Goal: Task Accomplishment & Management: Complete application form

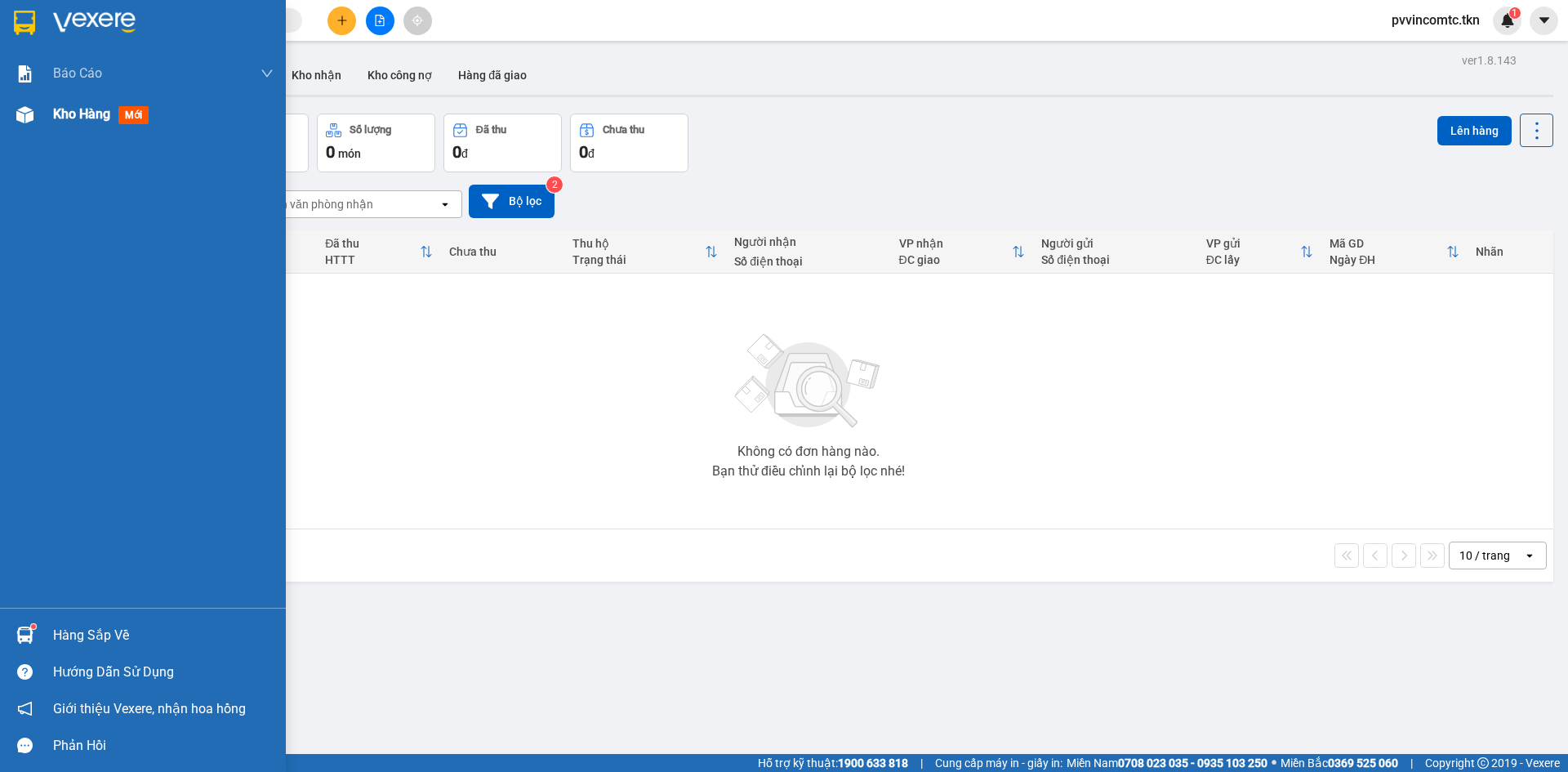
click at [70, 125] on div "Kho hàng mới" at bounding box center [164, 114] width 220 height 40
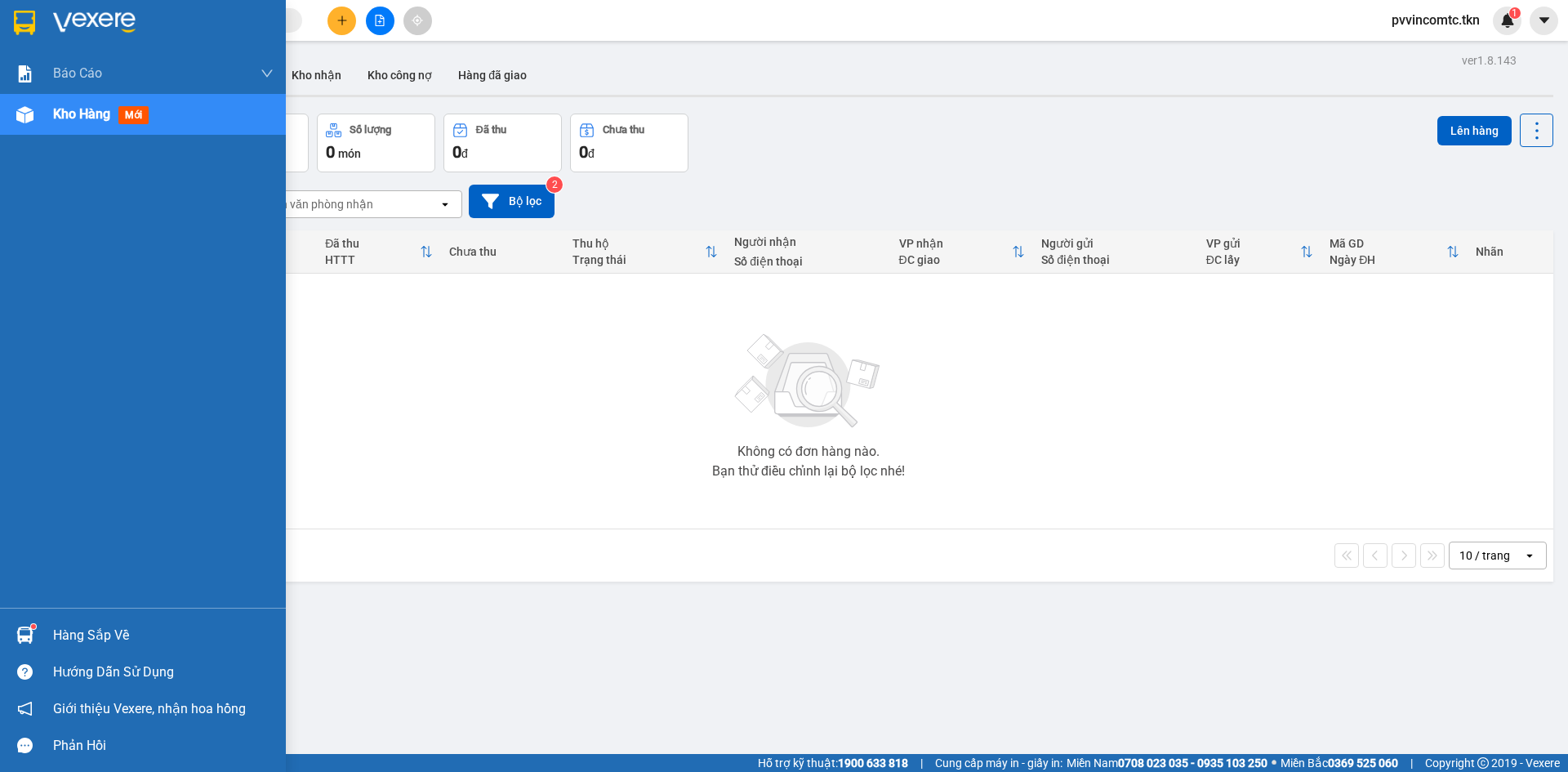
click at [75, 622] on div "Hàng sắp về" at bounding box center [143, 635] width 286 height 37
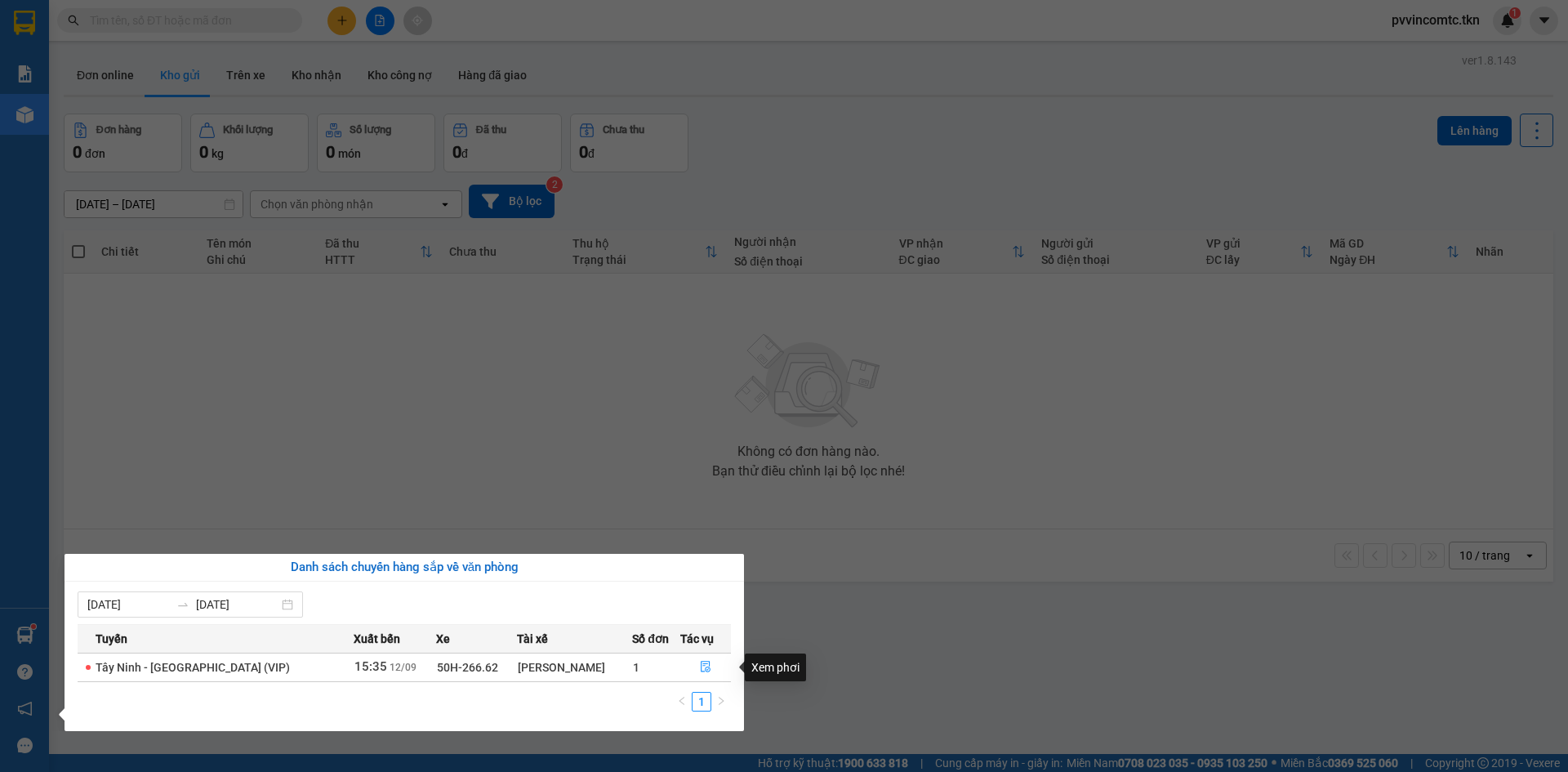
click at [578, 494] on section "Kết quả tìm kiếm ( 0 ) Bộ lọc No Data pvvincomtc.tkn 1 Báo cáo Mẫu 1: Báo cáo d…" at bounding box center [784, 386] width 1568 height 772
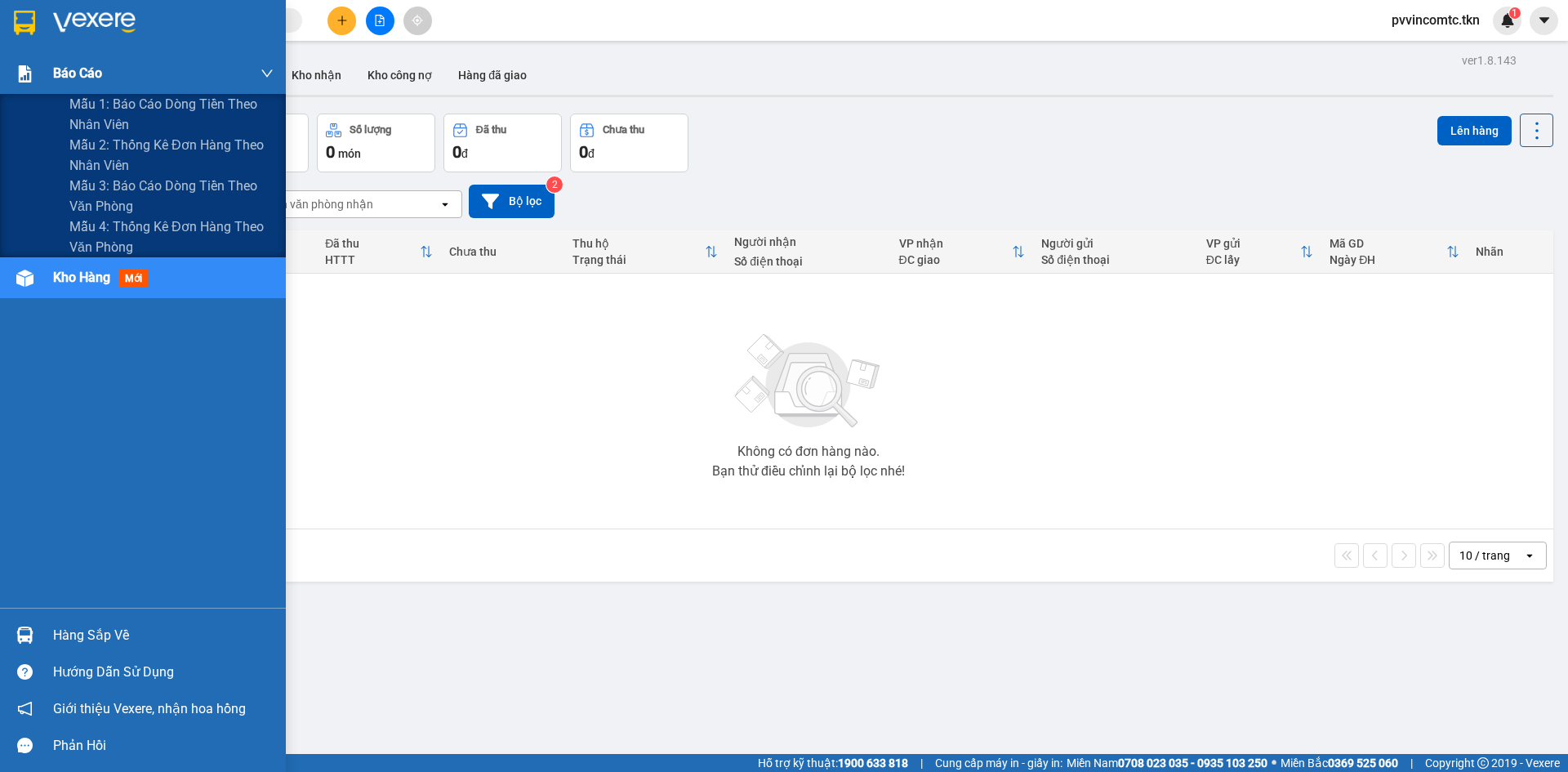
click at [56, 68] on span "Báo cáo" at bounding box center [77, 73] width 49 height 21
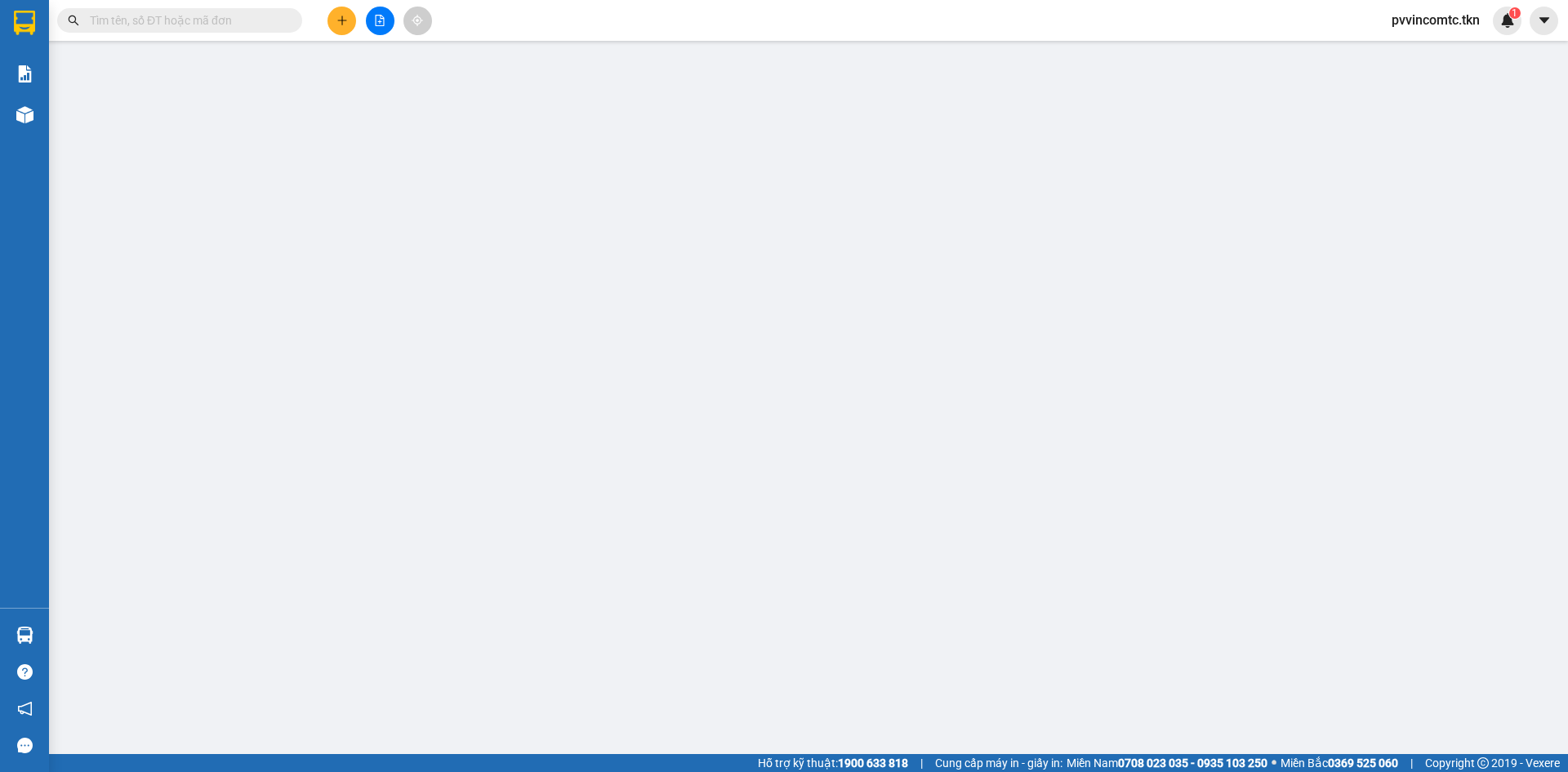
click at [327, 27] on div at bounding box center [380, 21] width 122 height 28
click at [347, 16] on icon "plus" at bounding box center [342, 20] width 11 height 11
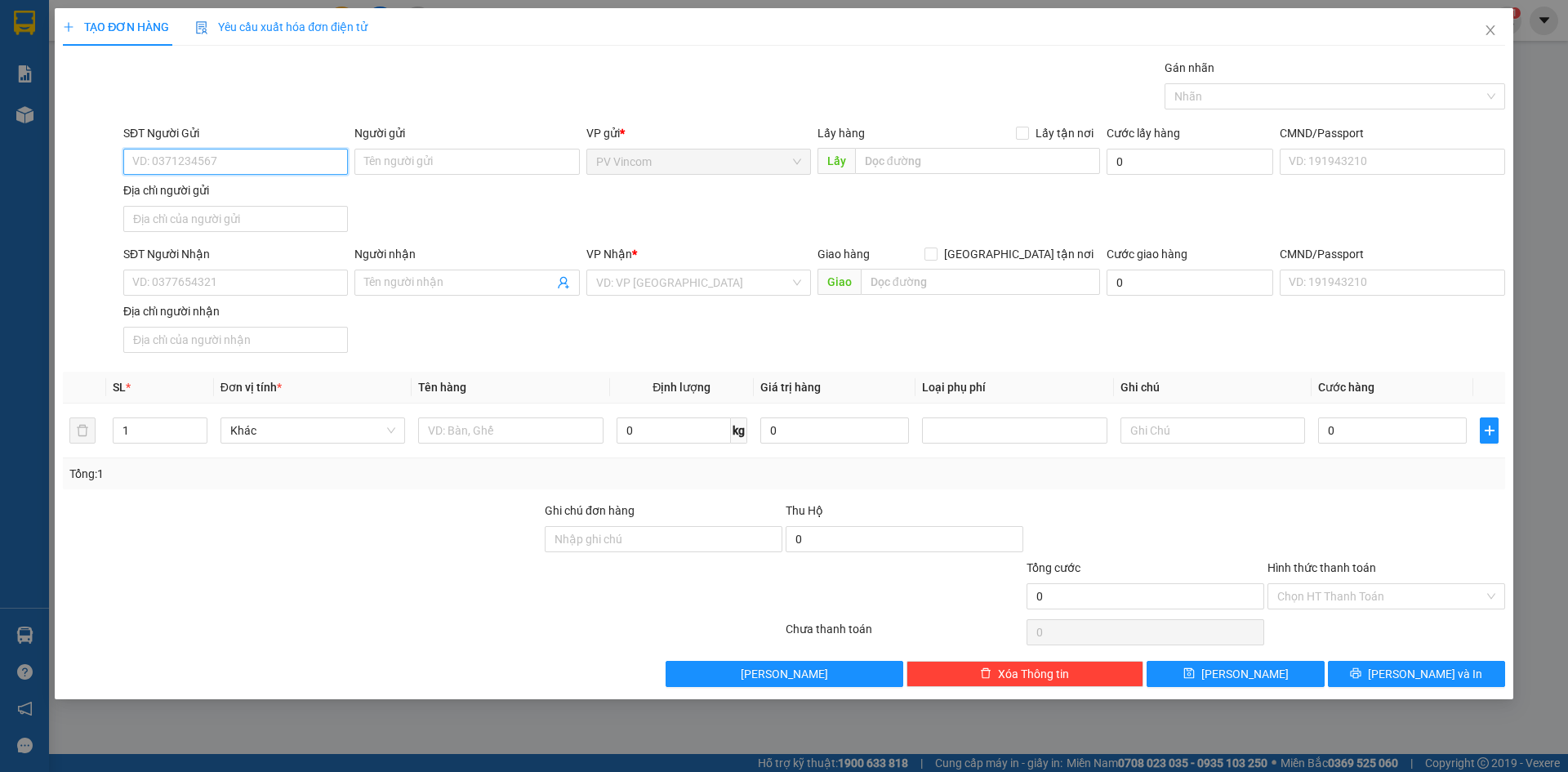
click at [276, 157] on input "SĐT Người Gửi" at bounding box center [235, 162] width 225 height 26
type input "0355453052"
click at [487, 152] on input "Người gửi" at bounding box center [467, 162] width 225 height 26
click at [499, 158] on input "Người gửi" at bounding box center [467, 162] width 225 height 26
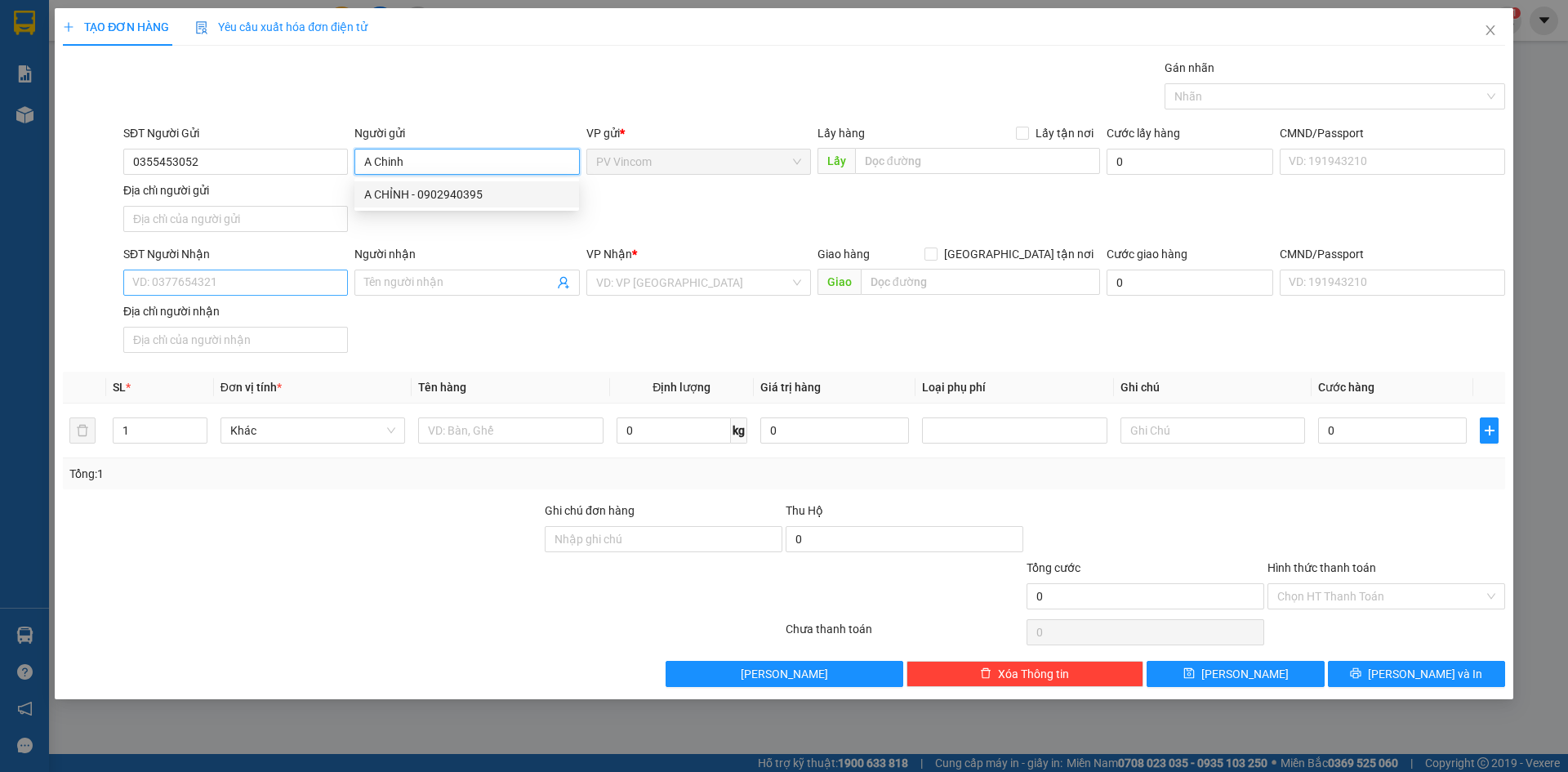
type input "A Chinh"
click at [232, 282] on input "SĐT Người Nhận" at bounding box center [235, 283] width 225 height 26
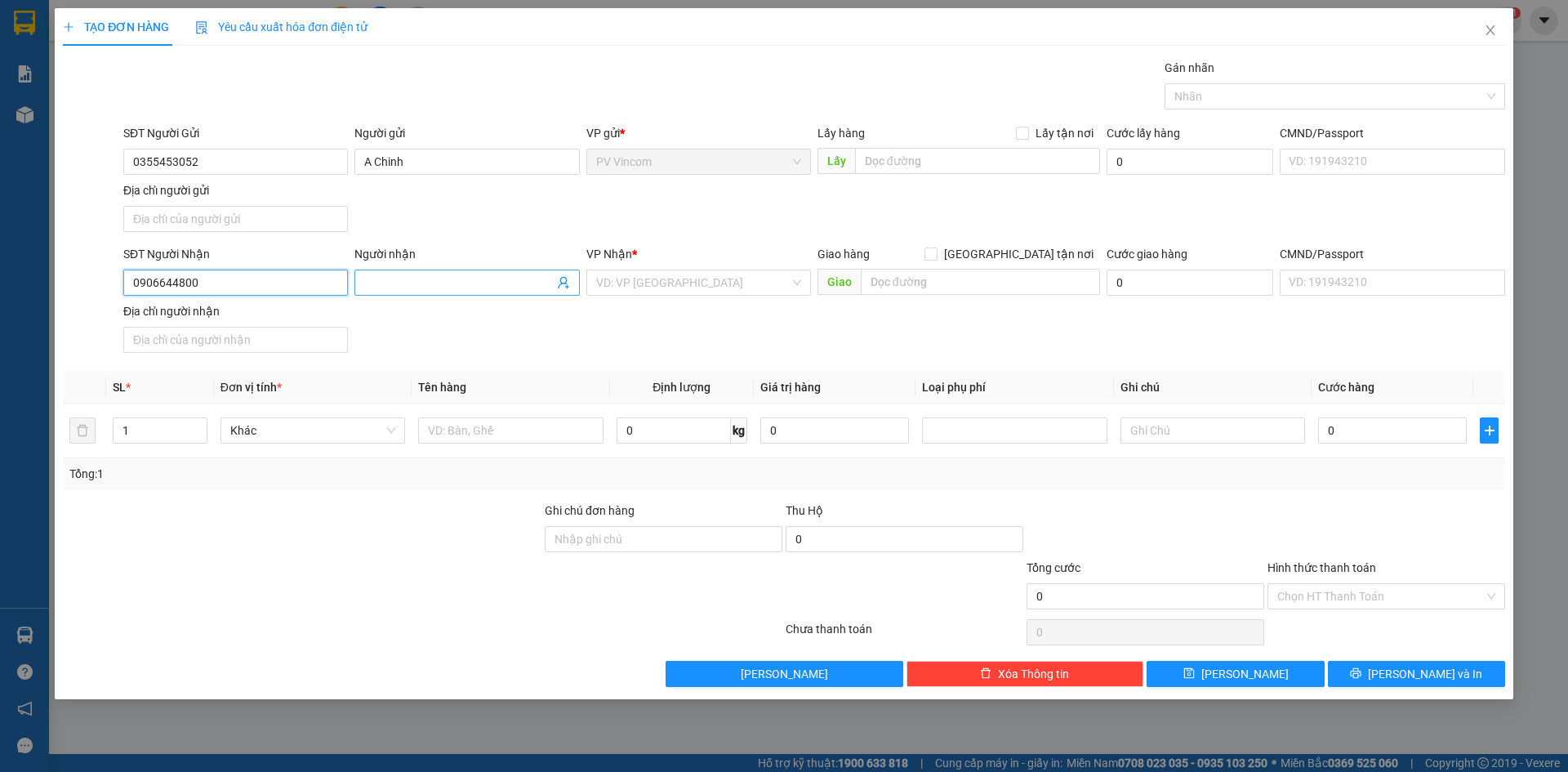
type input "0906644800"
click at [418, 284] on input "Người nhận" at bounding box center [458, 283] width 189 height 18
click at [612, 335] on div "SĐT Người Nhận 0906644800 Người nhận Tên người nhận VP Nhận * VD: VP [GEOGRAPHI…" at bounding box center [814, 302] width 1388 height 115
click at [501, 283] on input "Người nhận" at bounding box center [458, 283] width 189 height 18
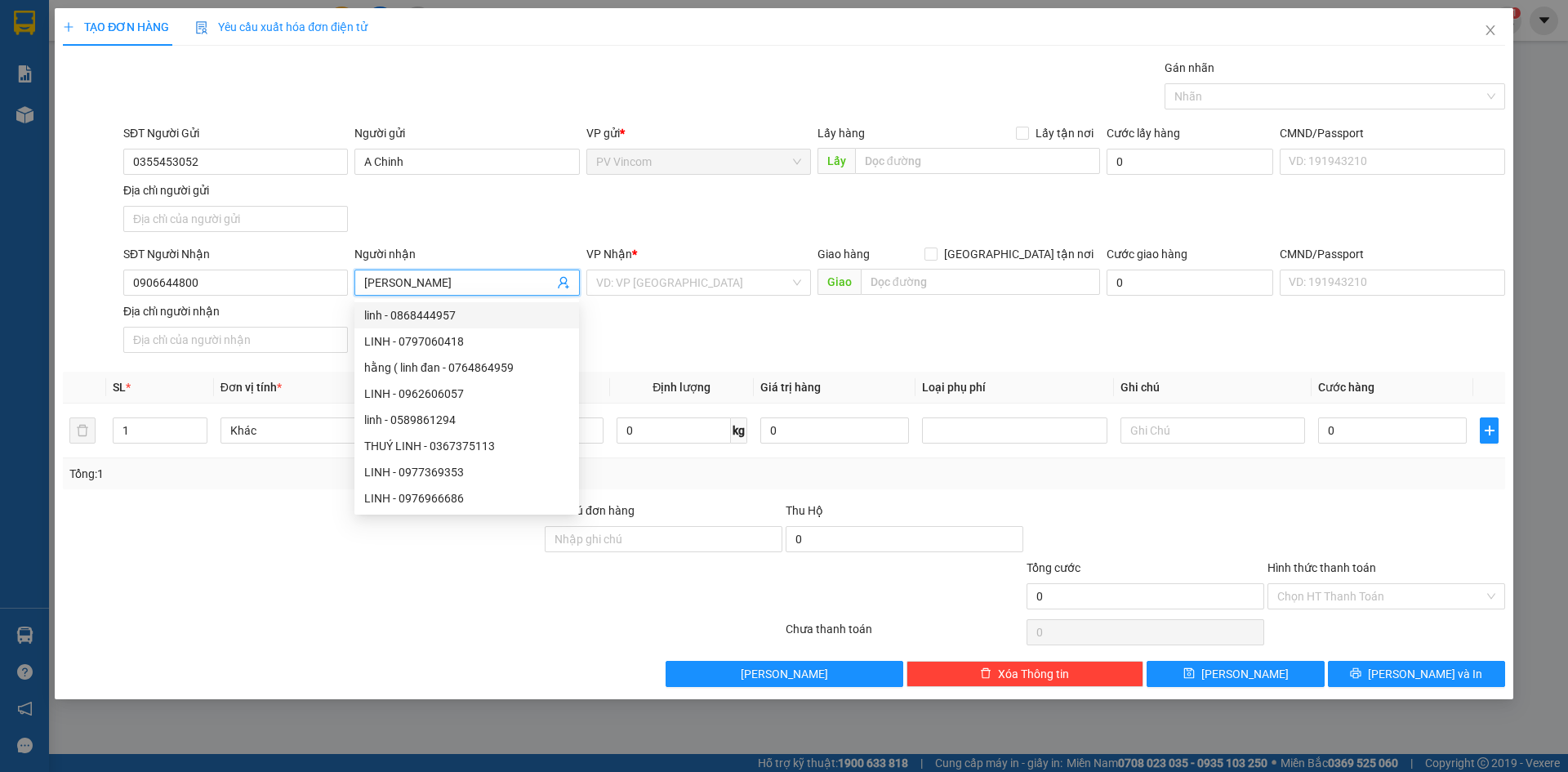
type input "[PERSON_NAME]"
click at [635, 351] on div "SĐT Người Nhận 0906644800 Người nhận Linh VP Nhận * VD: VP [GEOGRAPHIC_DATA] Gi…" at bounding box center [814, 302] width 1388 height 115
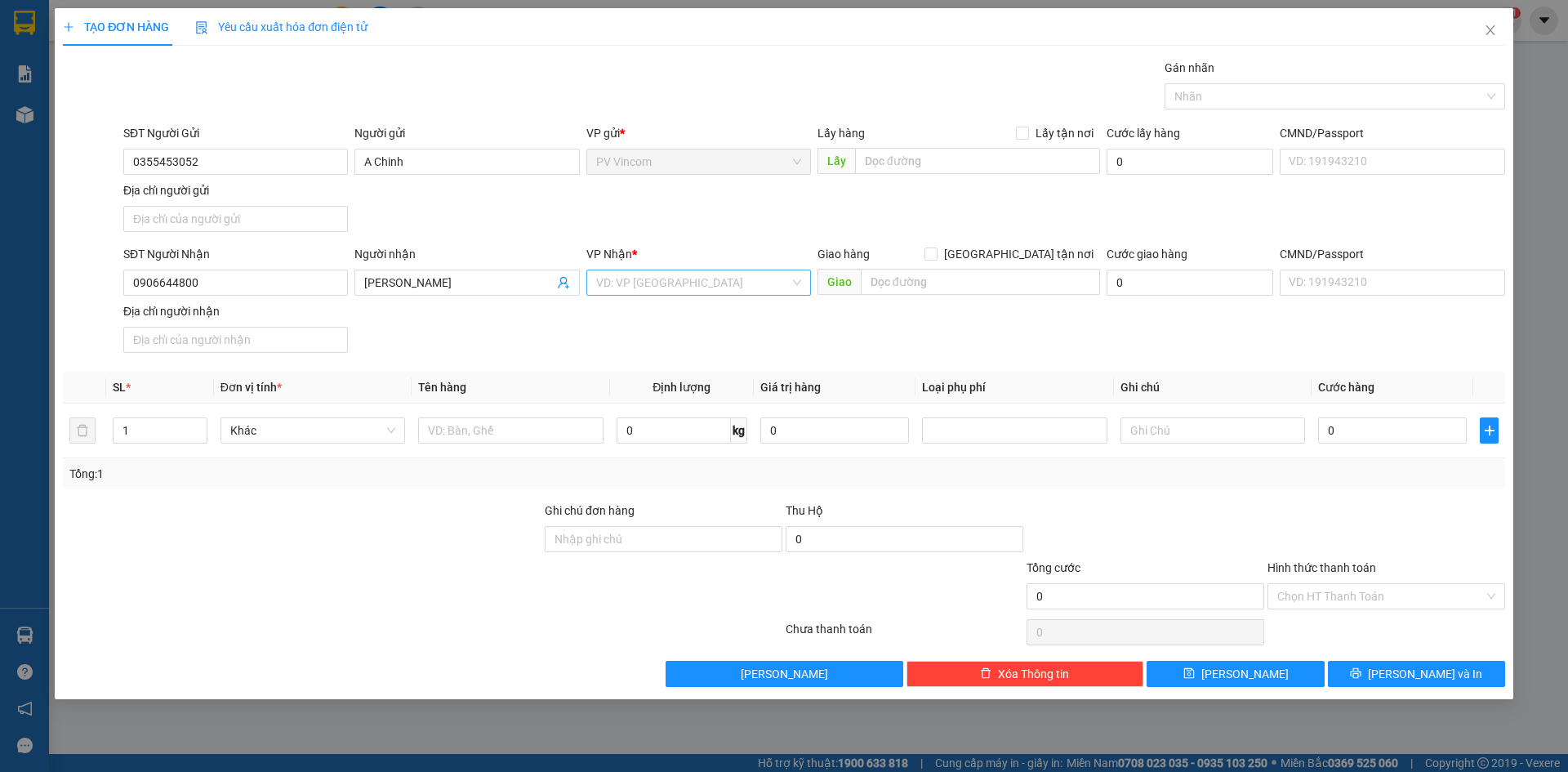
click at [698, 286] on input "search" at bounding box center [692, 283] width 194 height 24
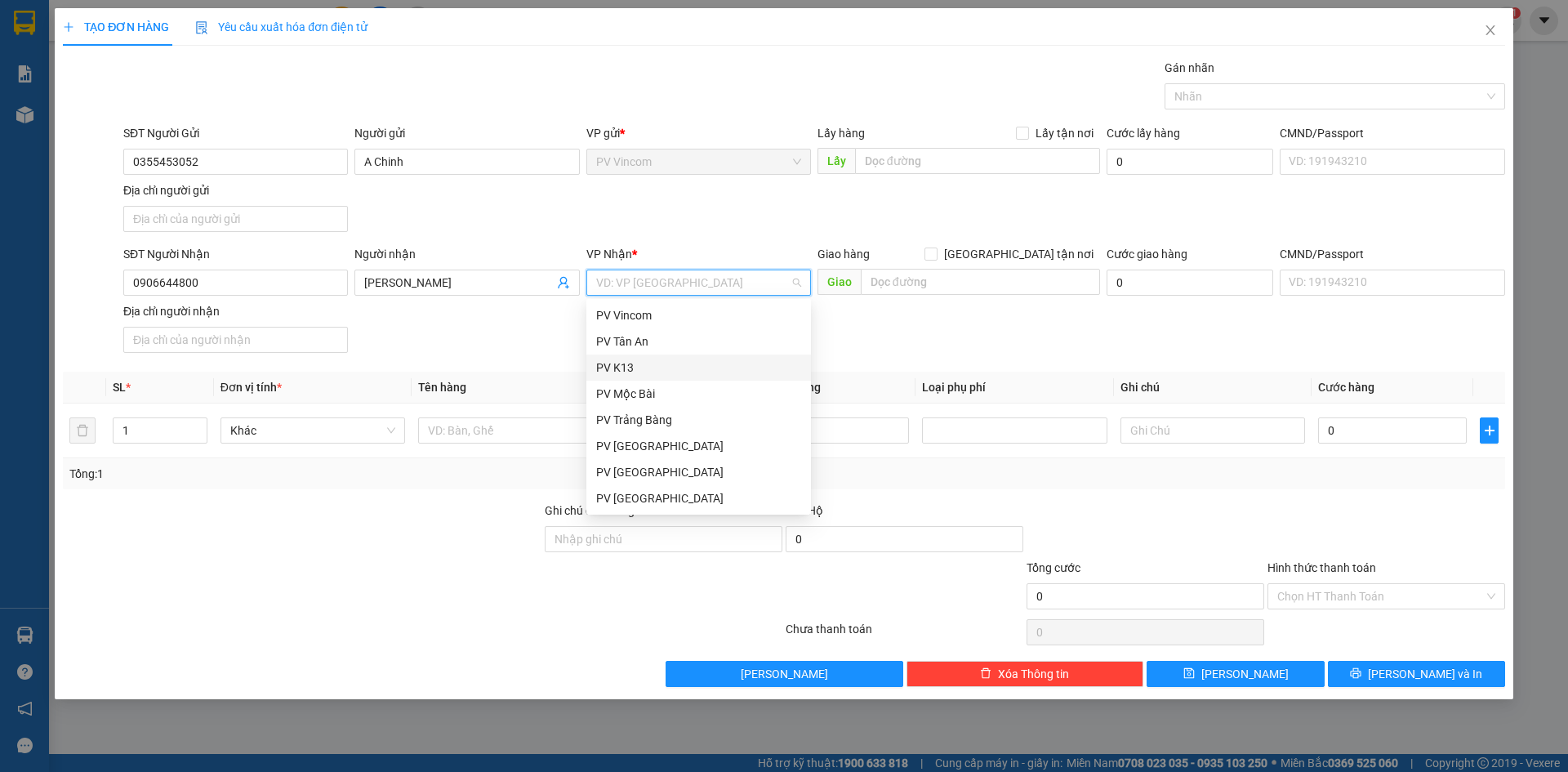
click at [650, 375] on div "PV K13" at bounding box center [698, 367] width 205 height 18
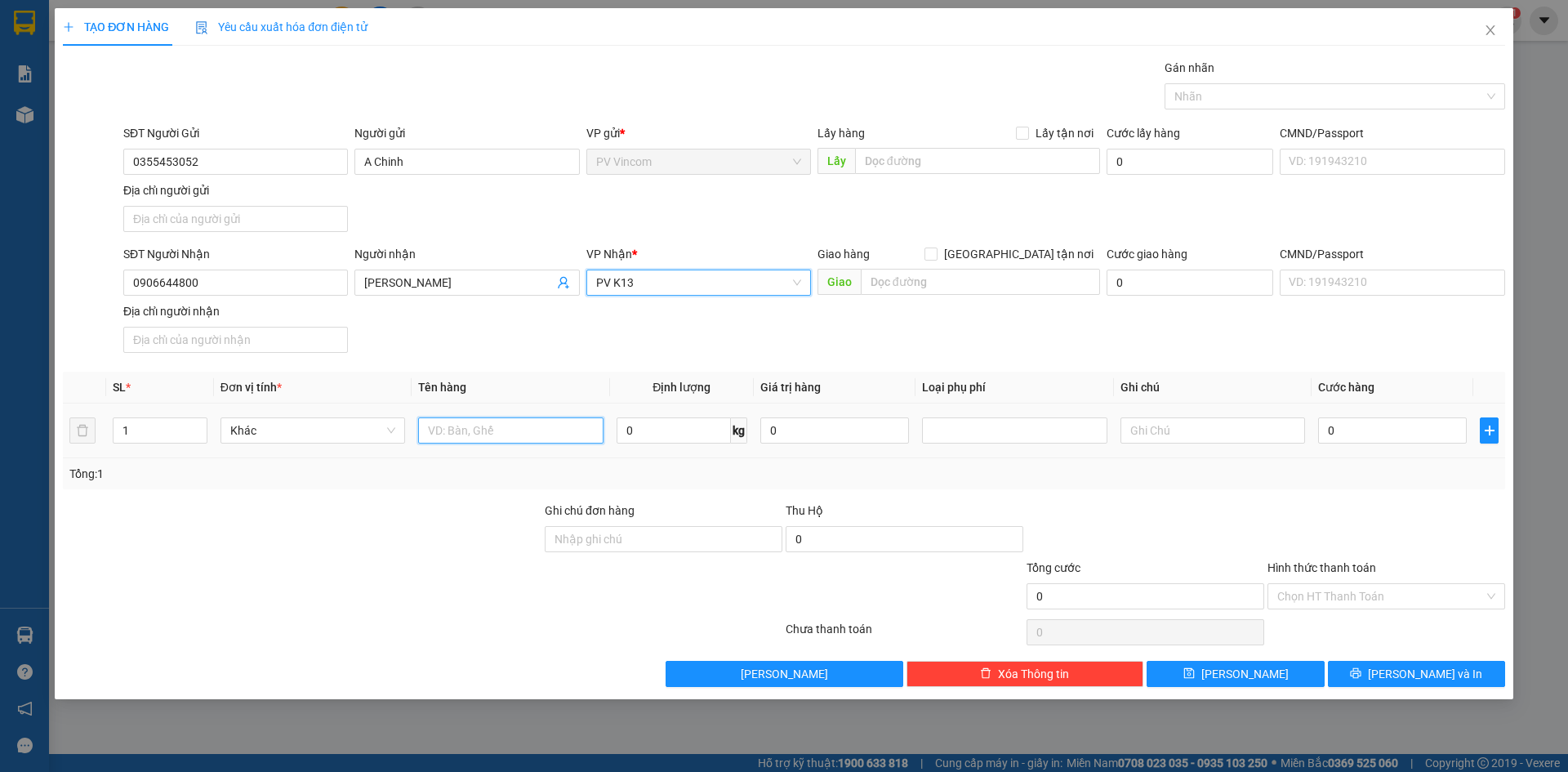
click at [459, 430] on input "text" at bounding box center [510, 431] width 184 height 26
type input "t"
type input "thực phẩm khô"
type input "3"
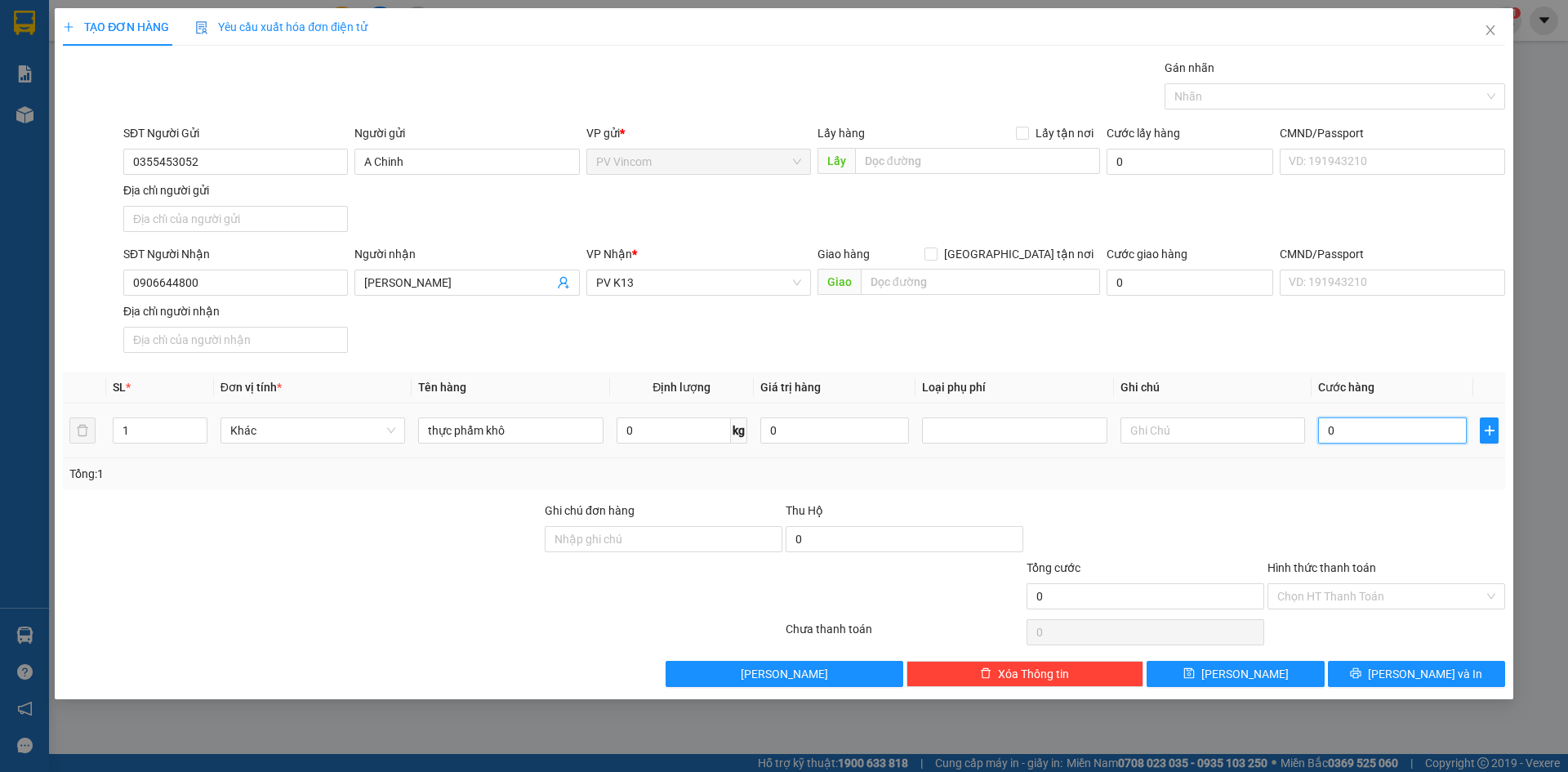
type input "3"
type input "30"
type input "30.000"
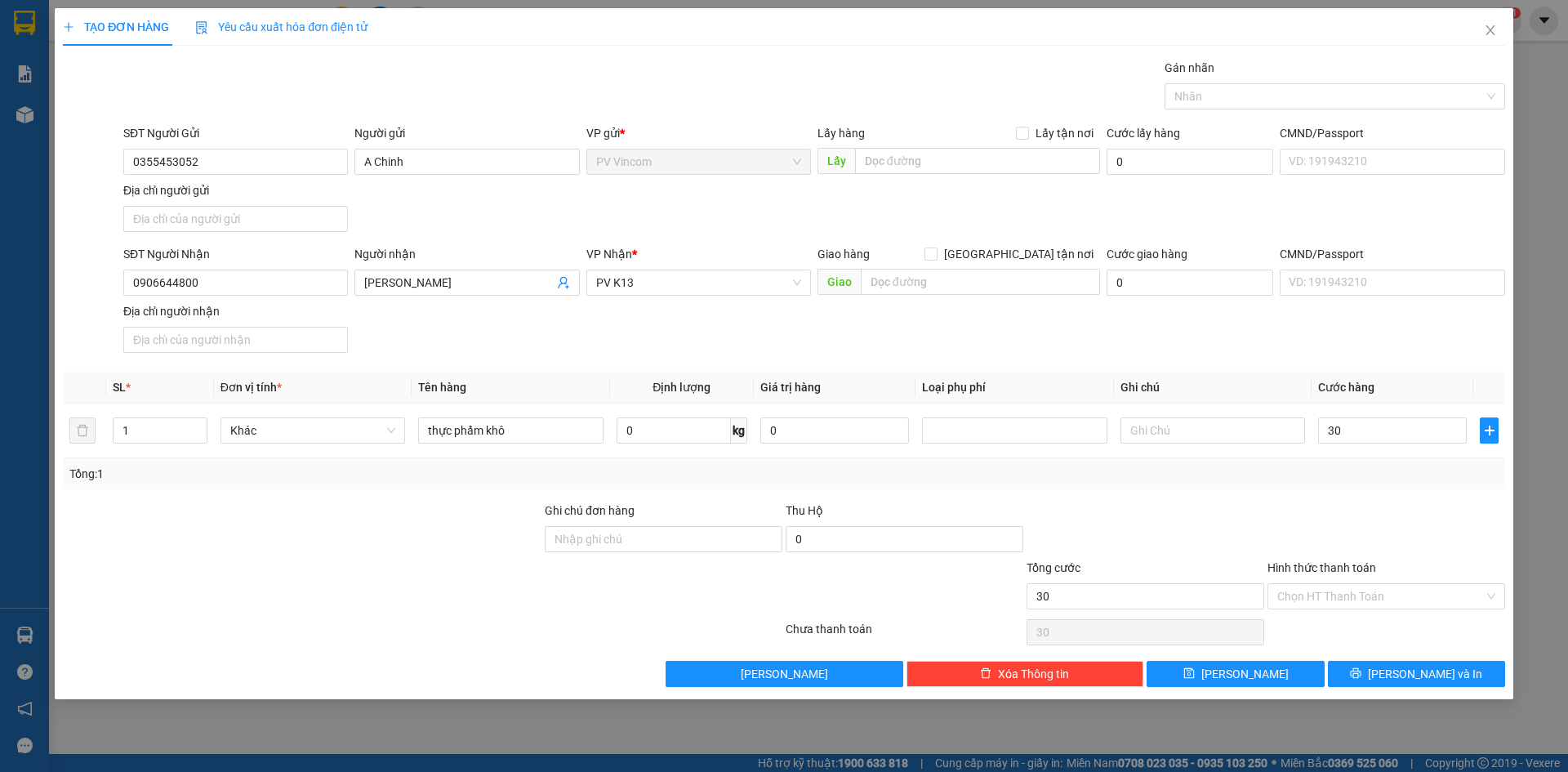
type input "30.000"
click at [1345, 623] on div "Chọn HT Thanh Toán" at bounding box center [1386, 632] width 241 height 33
click at [1347, 593] on input "Hình thức thanh toán" at bounding box center [1380, 596] width 207 height 24
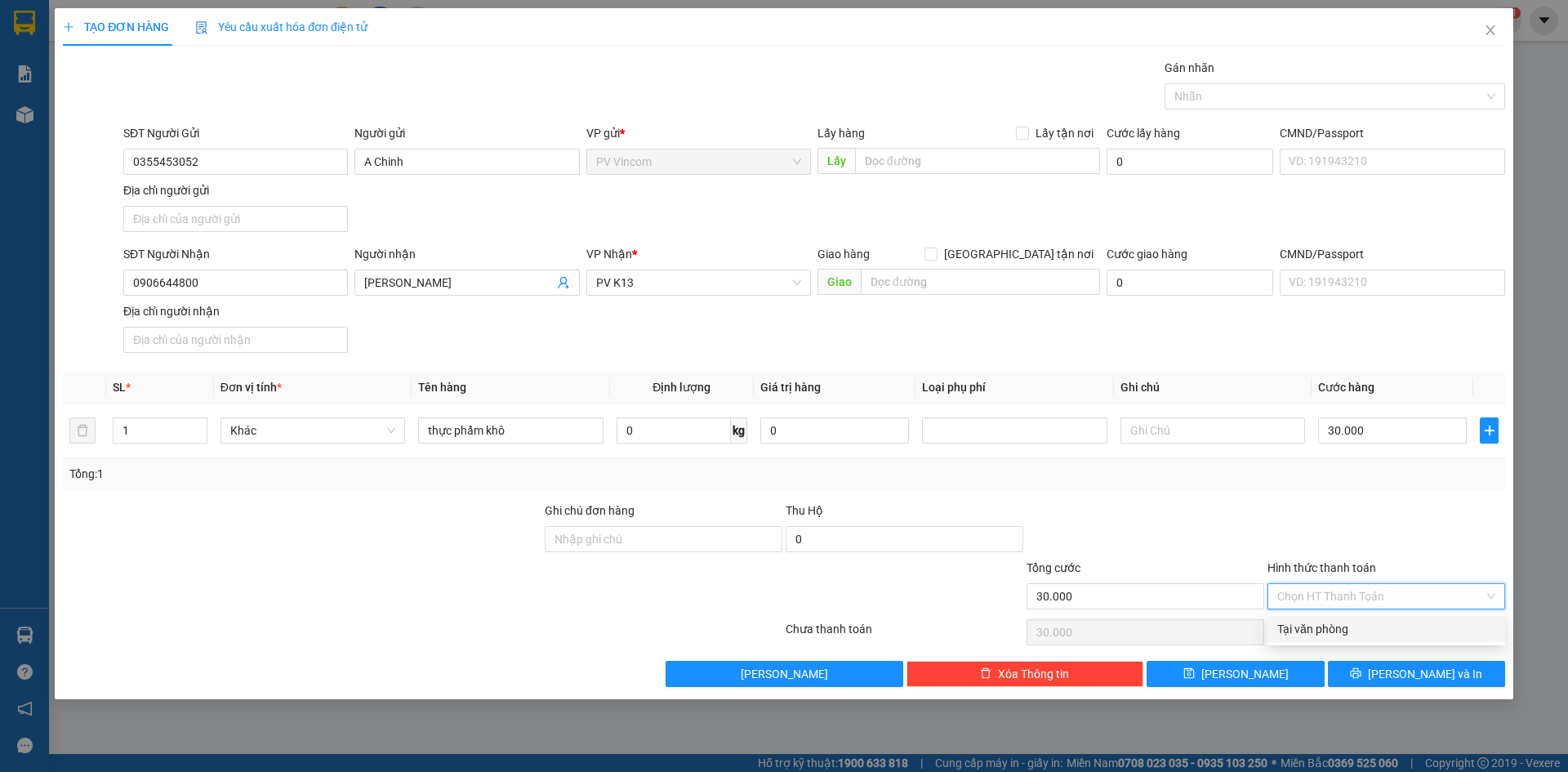
click at [1342, 632] on div "Tại văn phòng" at bounding box center [1385, 629] width 218 height 18
type input "0"
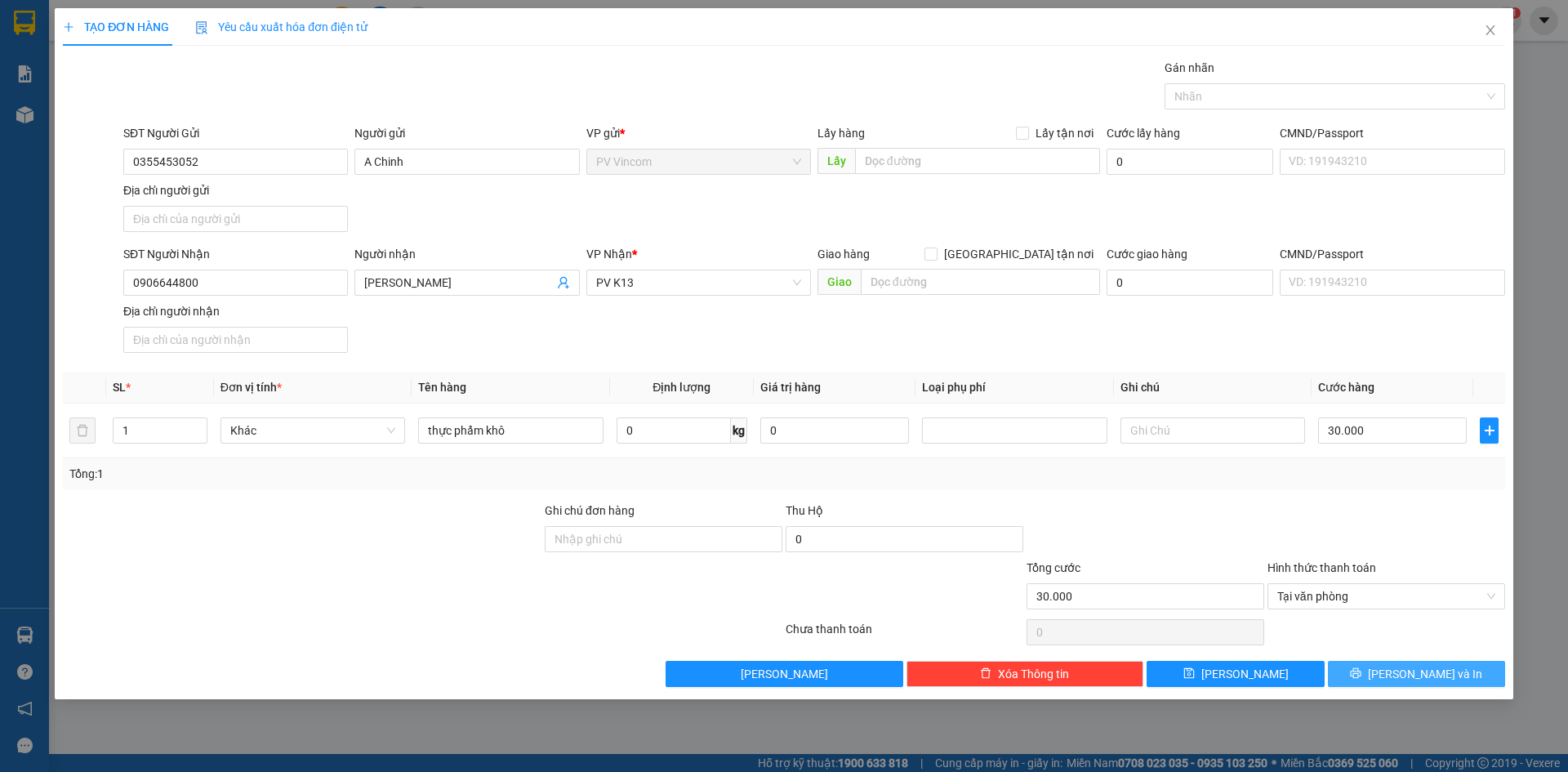
click at [1394, 682] on button "[PERSON_NAME] và In" at bounding box center [1416, 674] width 177 height 26
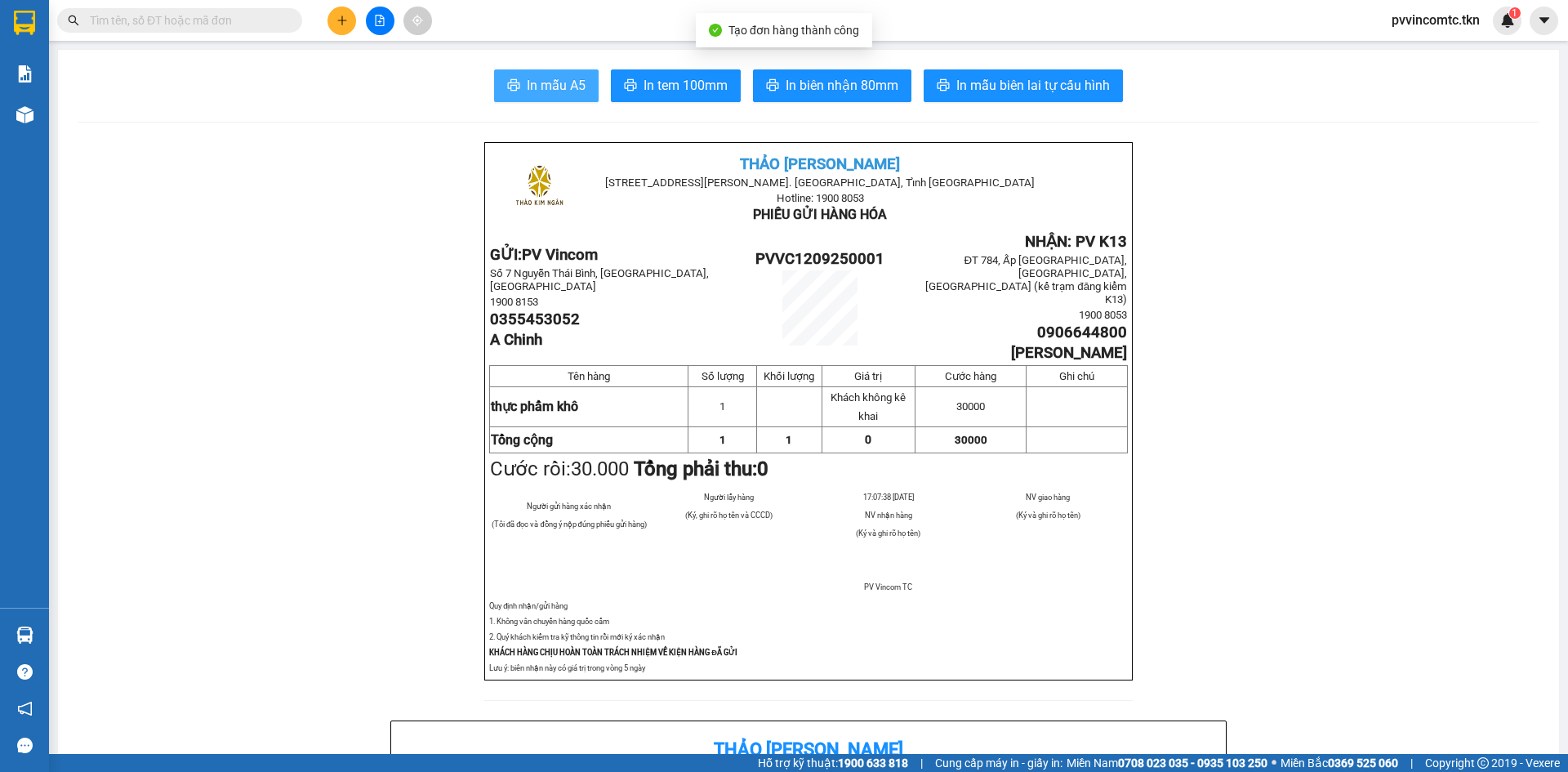
click at [548, 88] on span "In mẫu A5" at bounding box center [556, 85] width 59 height 21
